Goal: Transaction & Acquisition: Purchase product/service

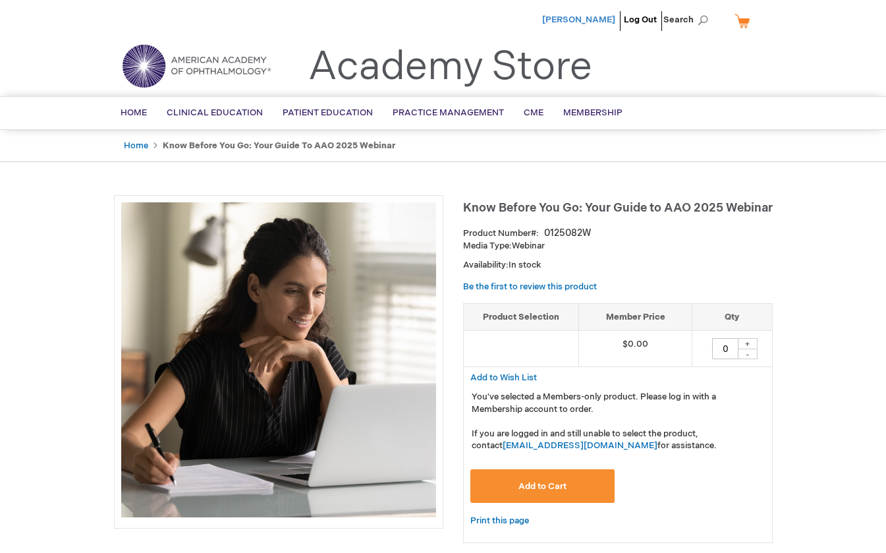
click at [602, 20] on span "Kayla Slone" at bounding box center [578, 19] width 73 height 11
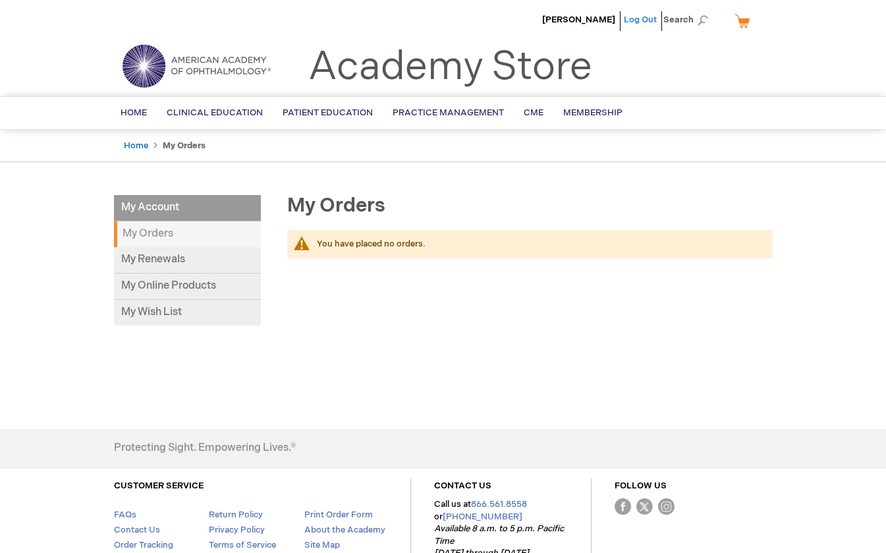
click at [649, 16] on link "Log Out" at bounding box center [640, 19] width 33 height 11
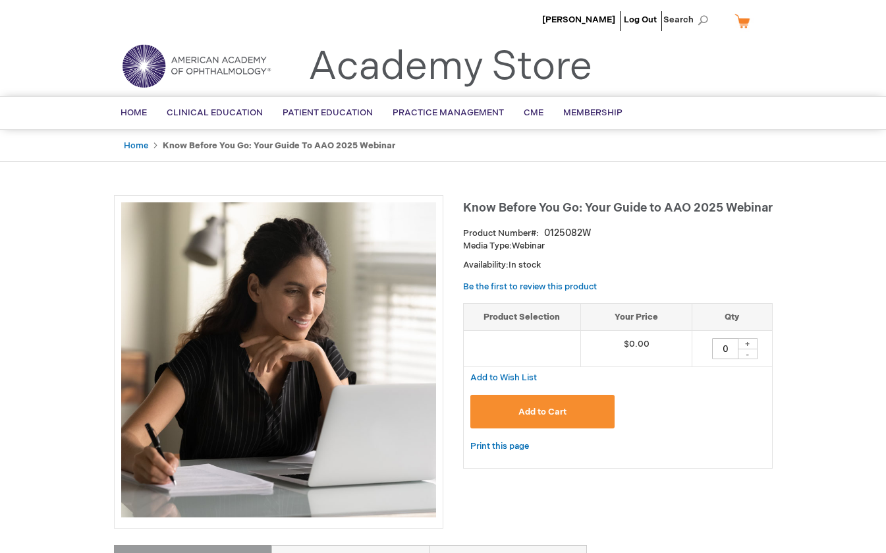
click at [521, 411] on span "Add to Cart" at bounding box center [543, 412] width 48 height 11
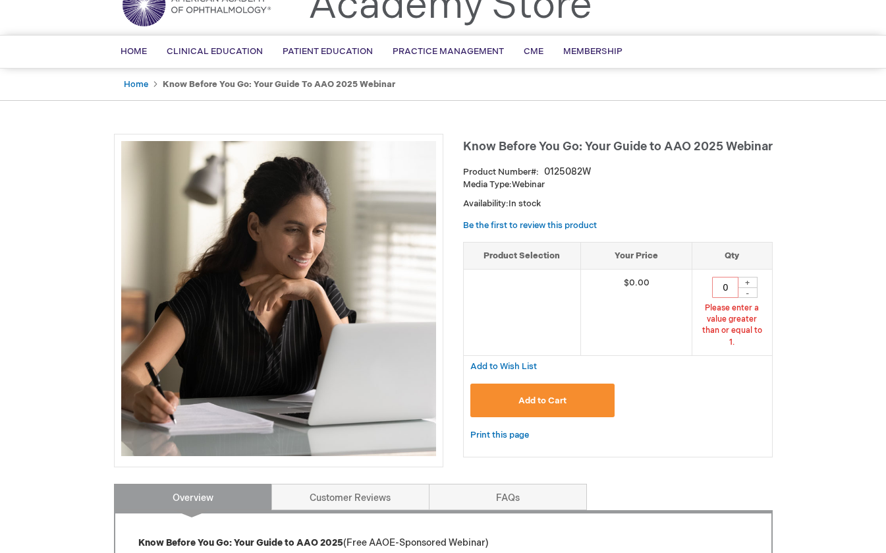
scroll to position [62, 0]
click at [745, 281] on div "+" at bounding box center [748, 281] width 20 height 11
type input "1"
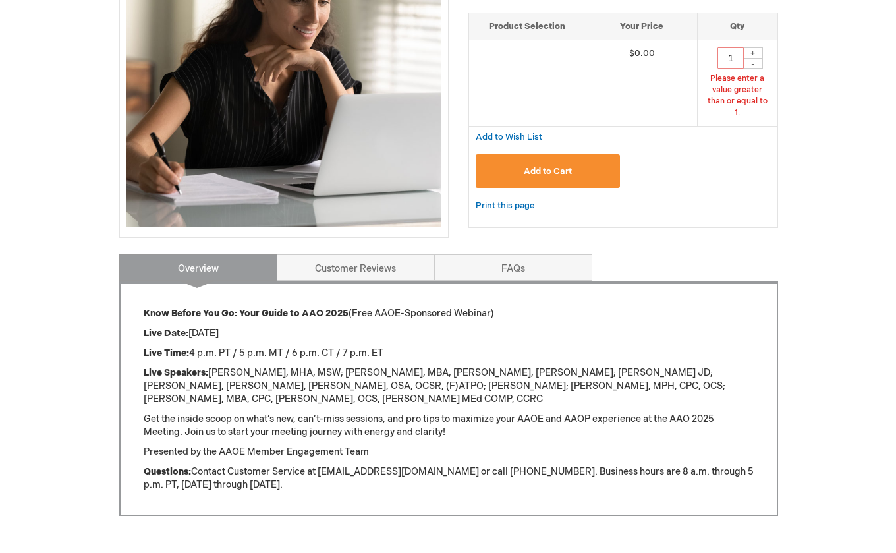
scroll to position [260, 0]
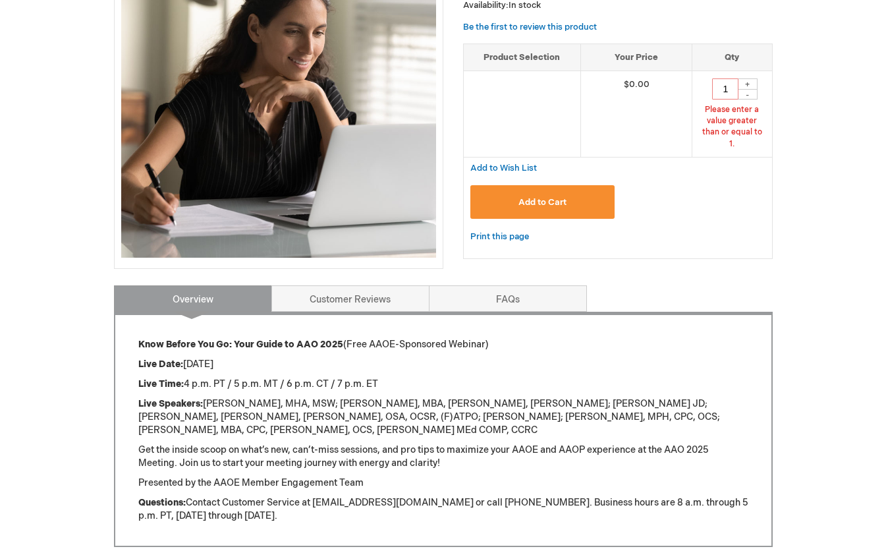
click at [581, 185] on button "Add to Cart" at bounding box center [542, 202] width 145 height 34
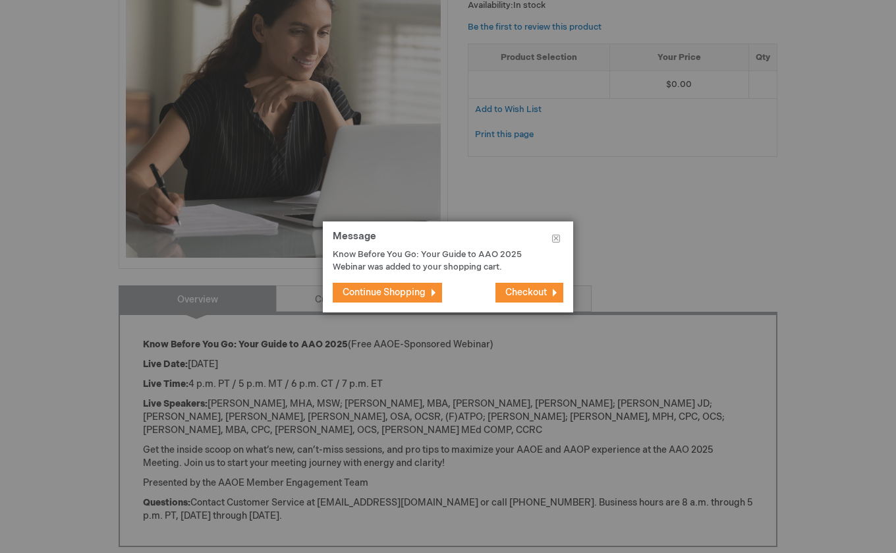
click at [531, 296] on span "Checkout" at bounding box center [526, 292] width 42 height 11
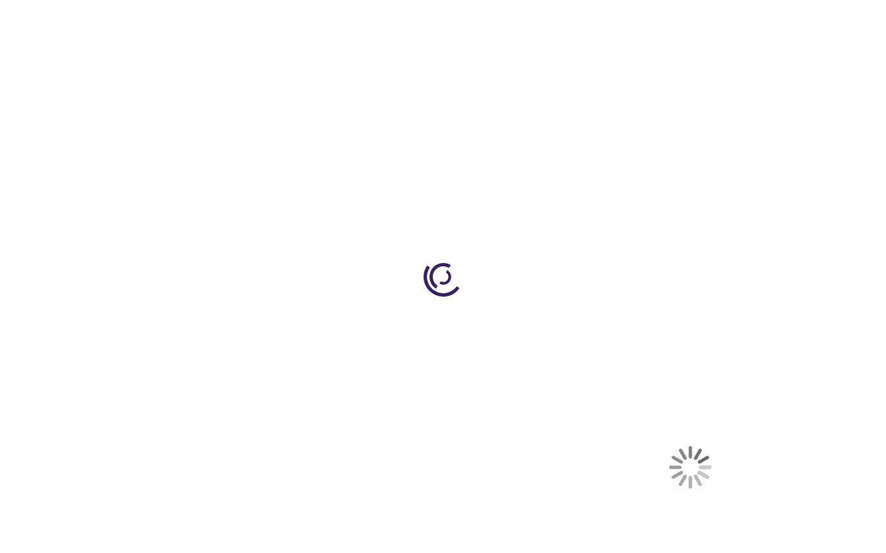
select select "US"
select select "47"
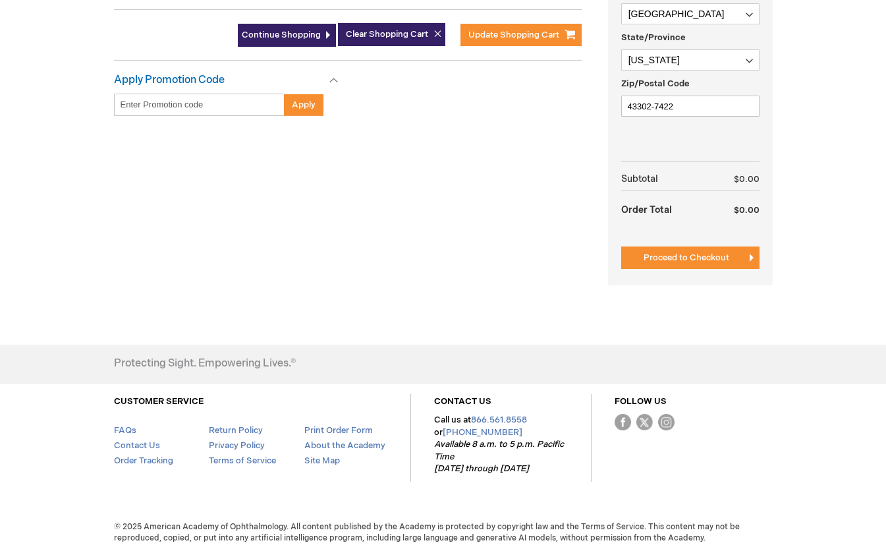
scroll to position [455, 0]
click at [659, 262] on span "Proceed to Checkout" at bounding box center [687, 257] width 86 height 11
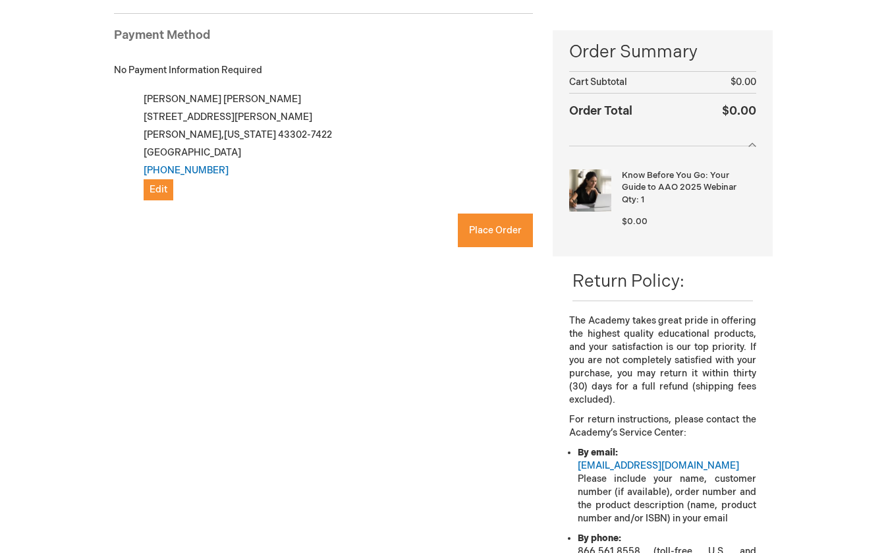
checkbox input "true"
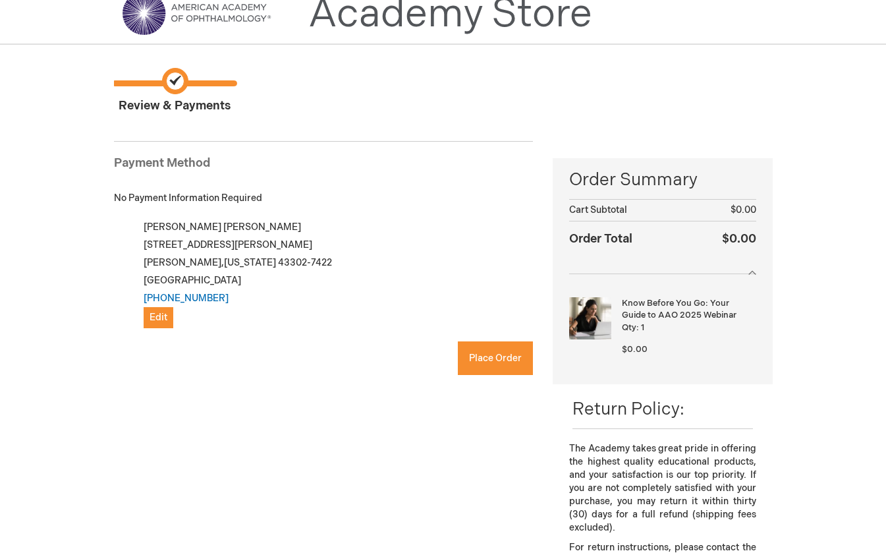
scroll to position [49, 0]
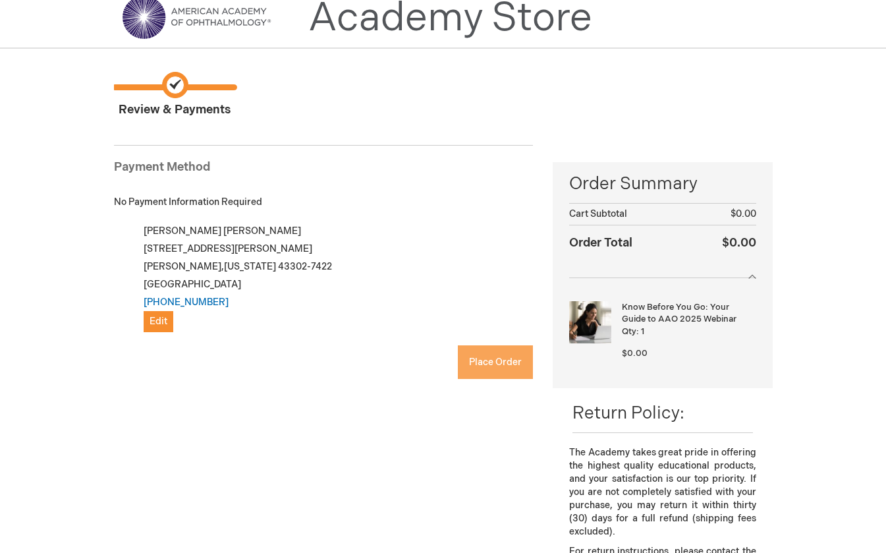
click at [488, 366] on span "Place Order" at bounding box center [495, 361] width 53 height 11
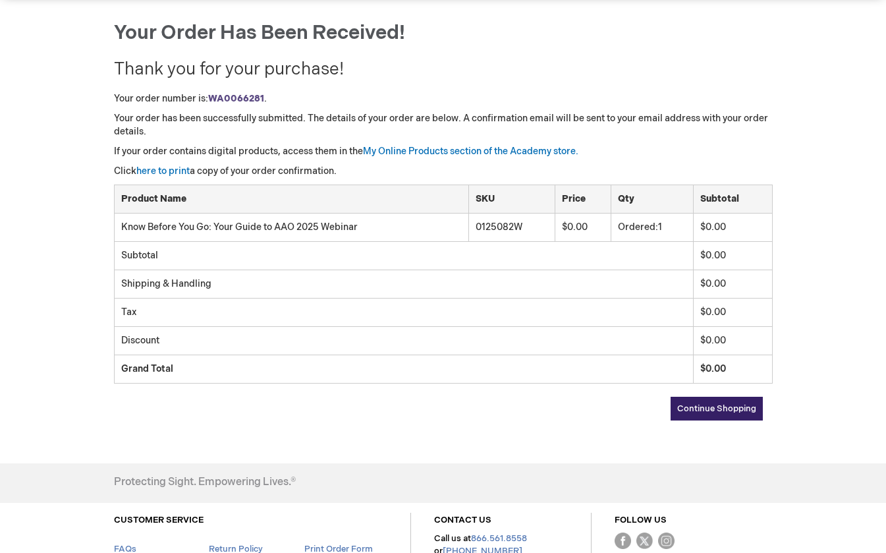
scroll to position [132, 0]
click at [731, 401] on link "Continue Shopping" at bounding box center [717, 407] width 92 height 24
